Goal: Task Accomplishment & Management: Manage account settings

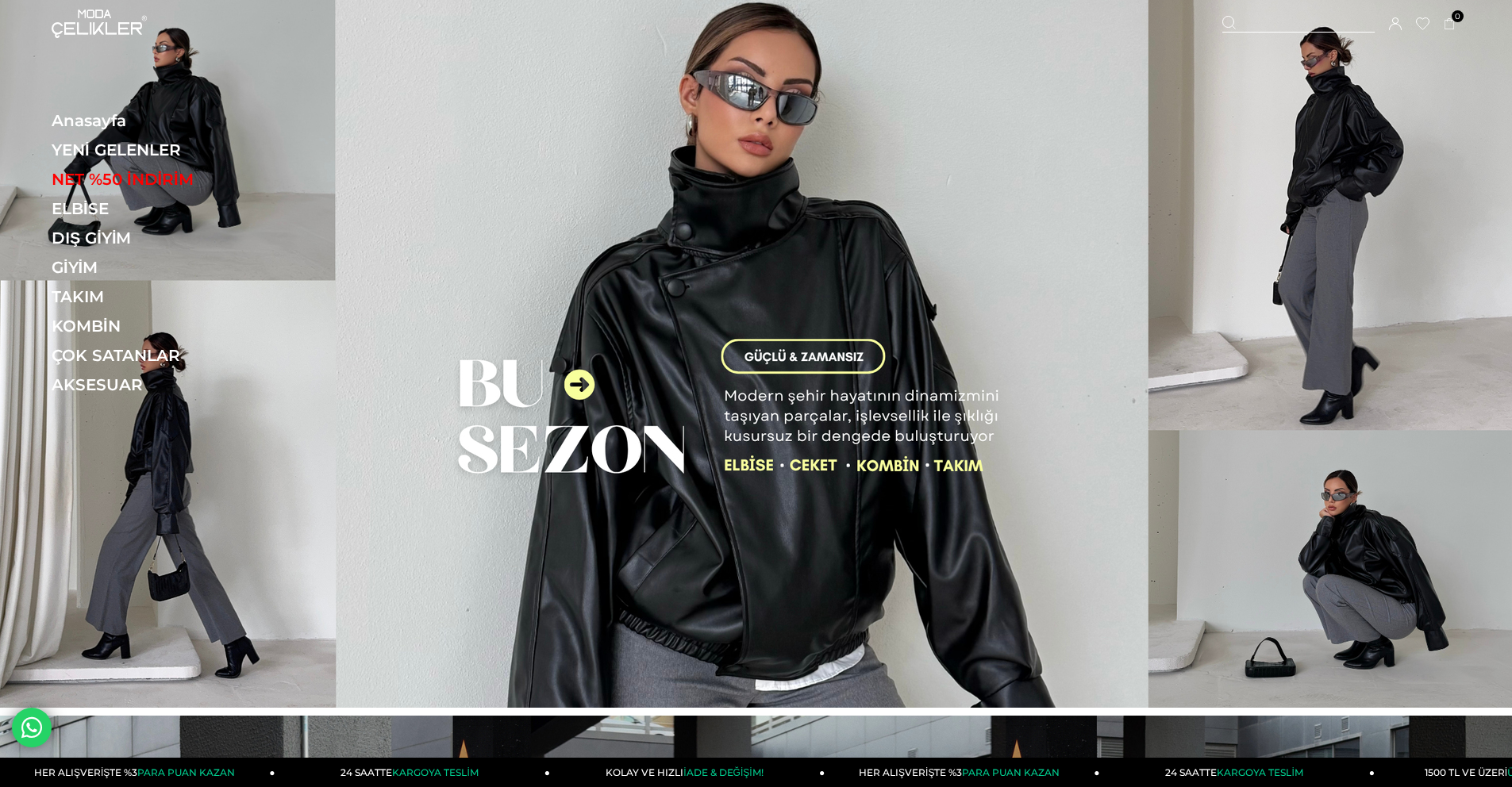
click at [1392, 26] on icon at bounding box center [1396, 24] width 13 height 13
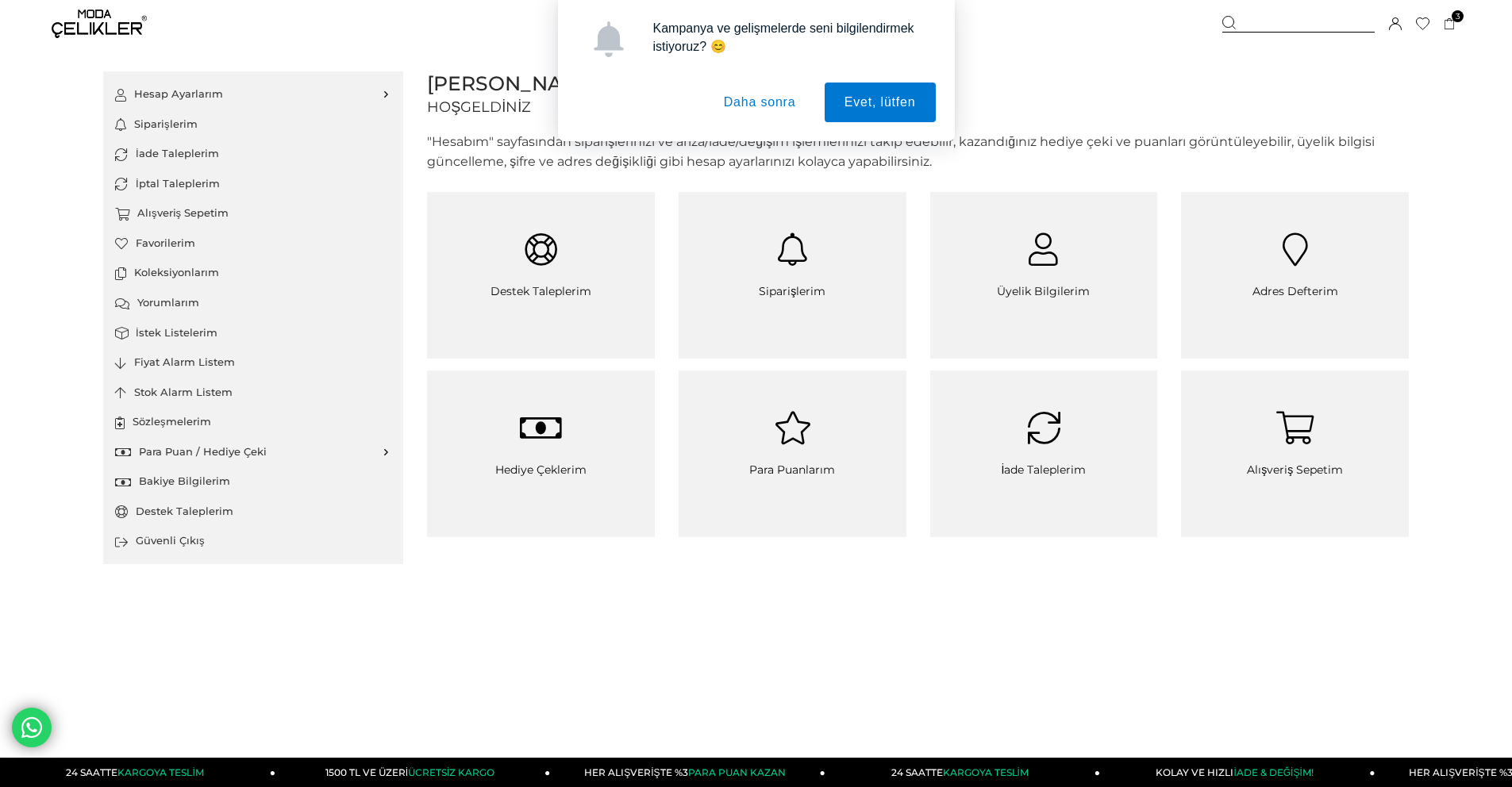
click at [781, 110] on button "Daha sonra" at bounding box center [760, 102] width 112 height 39
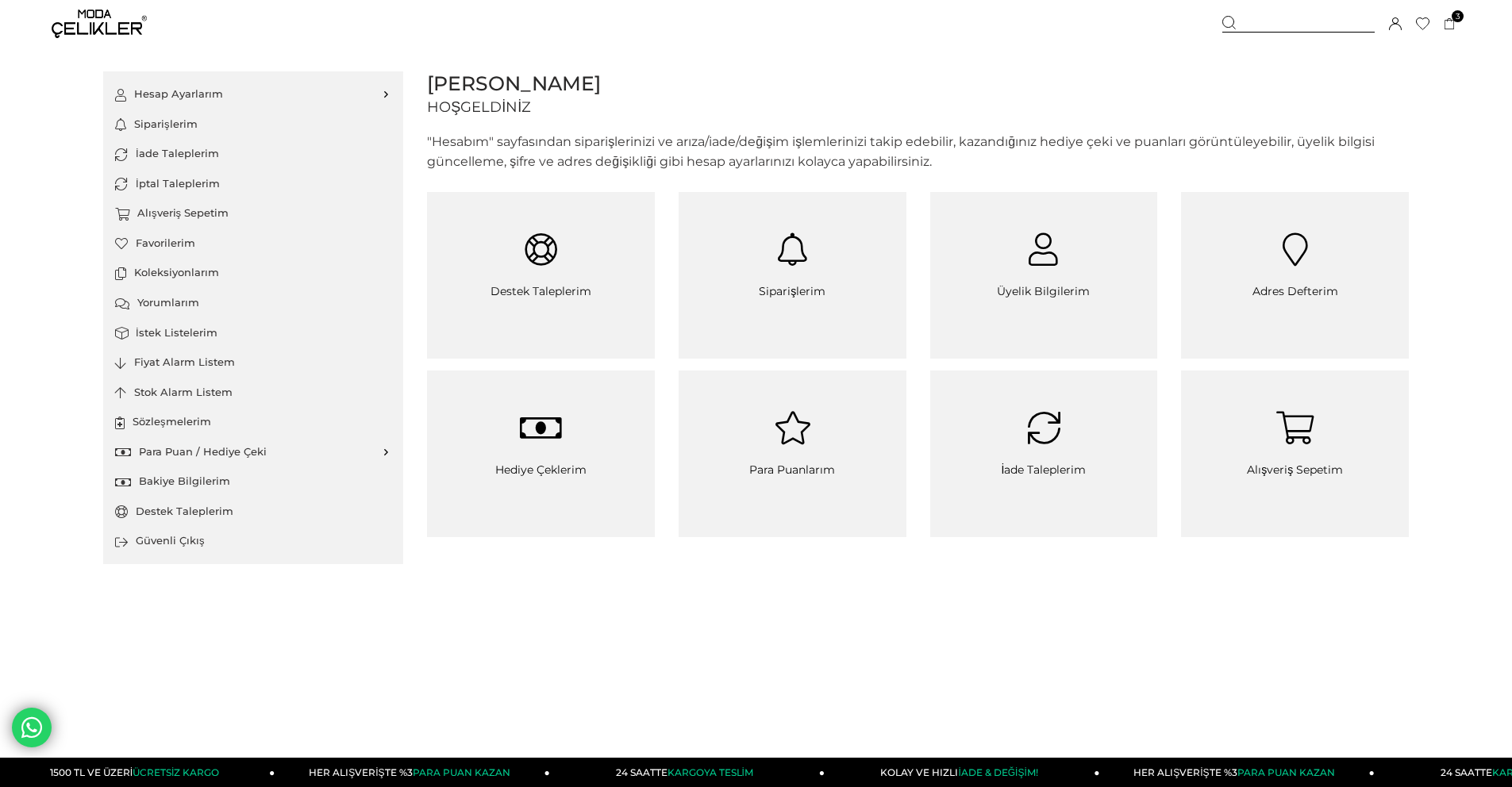
click at [210, 144] on link "İade Taleplerim" at bounding box center [253, 154] width 276 height 31
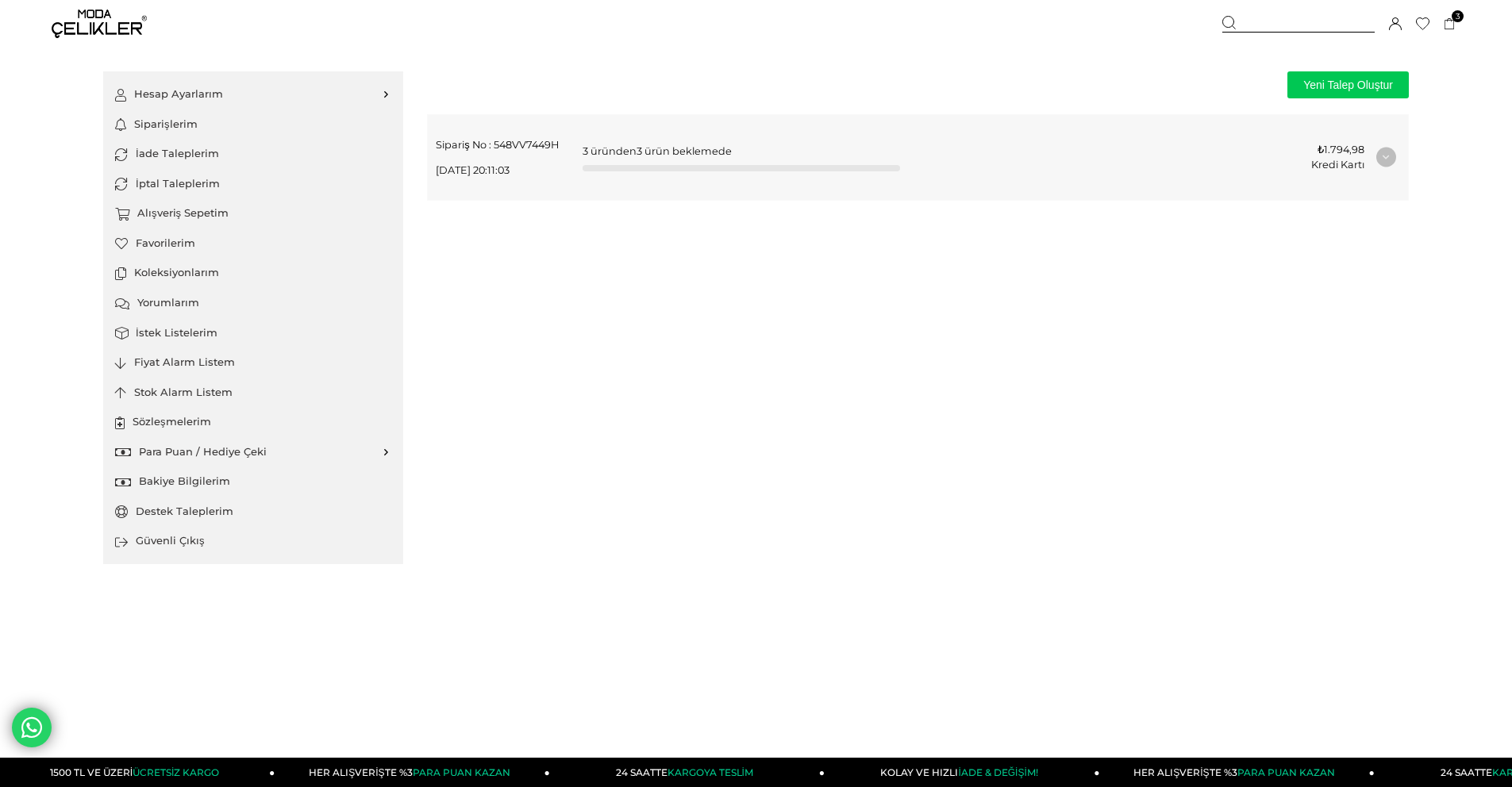
click at [215, 155] on link "İade Taleplerim" at bounding box center [253, 154] width 276 height 31
click at [895, 153] on div "3 üründen 3 ürün beklemede" at bounding box center [740, 157] width 317 height 28
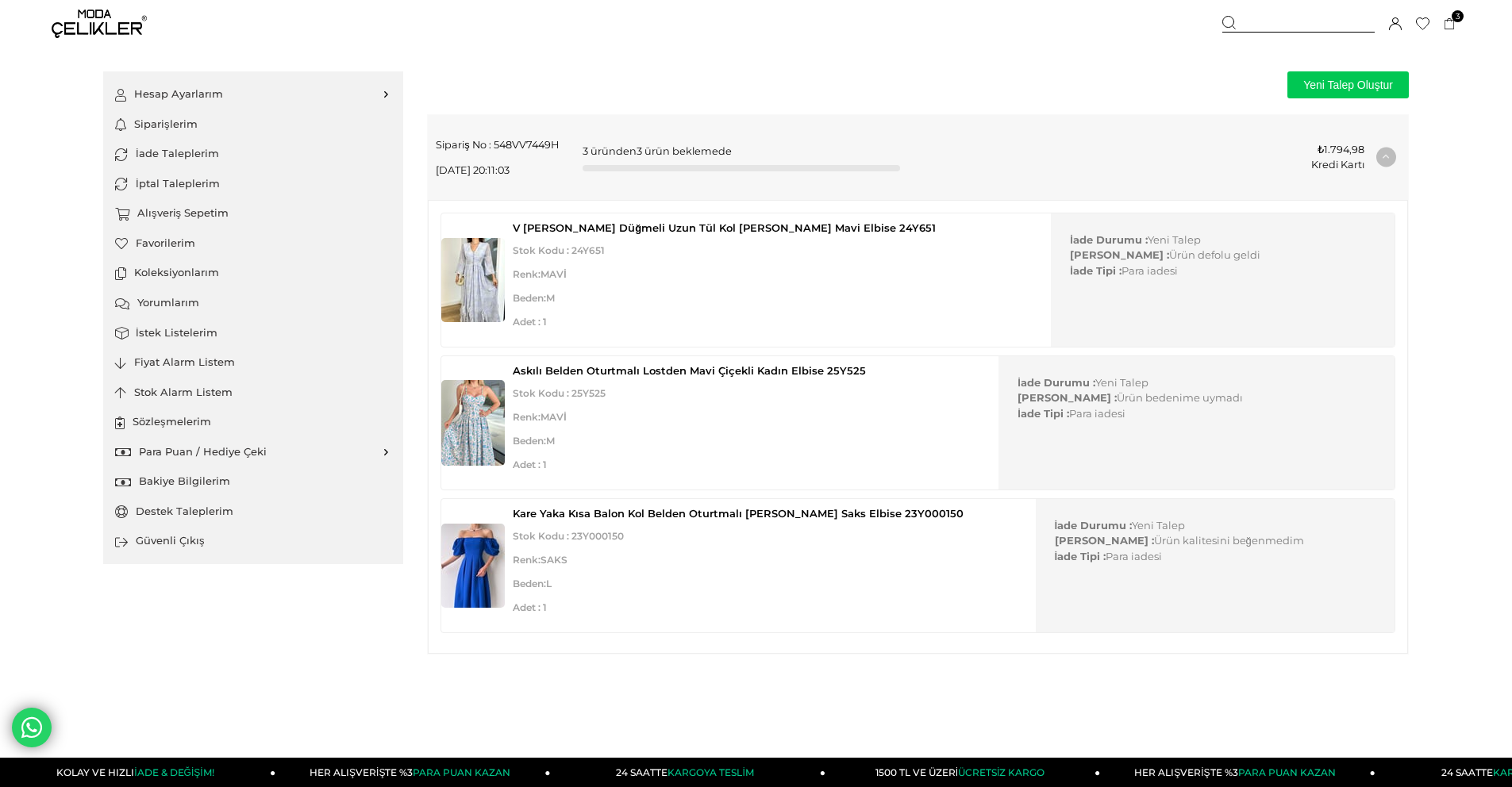
click at [88, 30] on img at bounding box center [99, 24] width 96 height 29
